Goal: Information Seeking & Learning: Check status

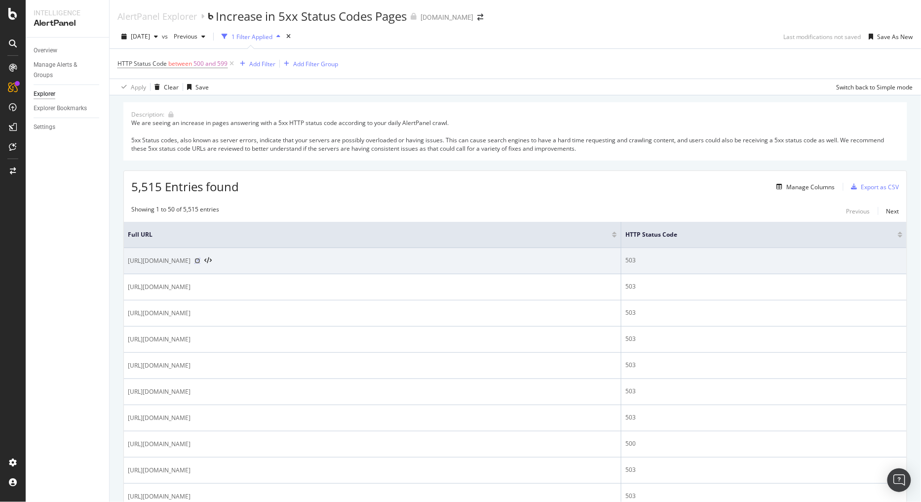
click at [200, 262] on icon at bounding box center [198, 261] width 6 height 6
